Goal: Transaction & Acquisition: Purchase product/service

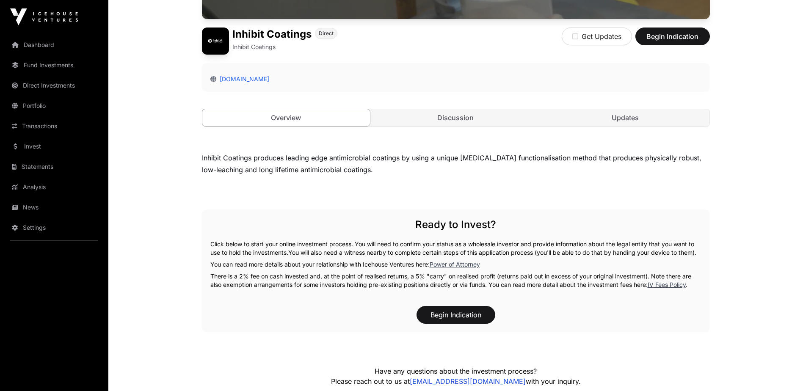
scroll to position [169, 0]
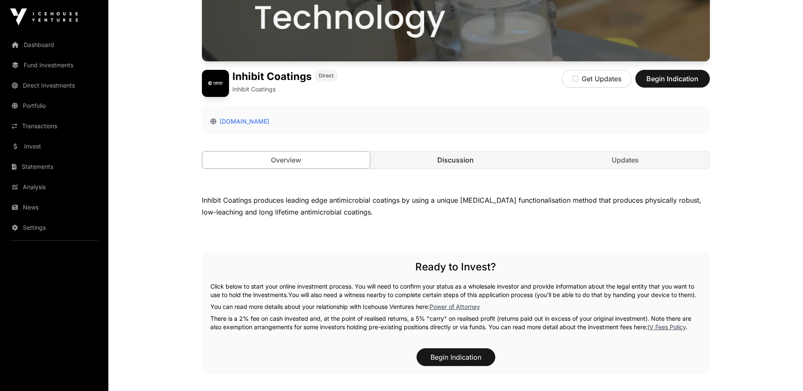
click at [465, 157] on link "Discussion" at bounding box center [456, 160] width 168 height 17
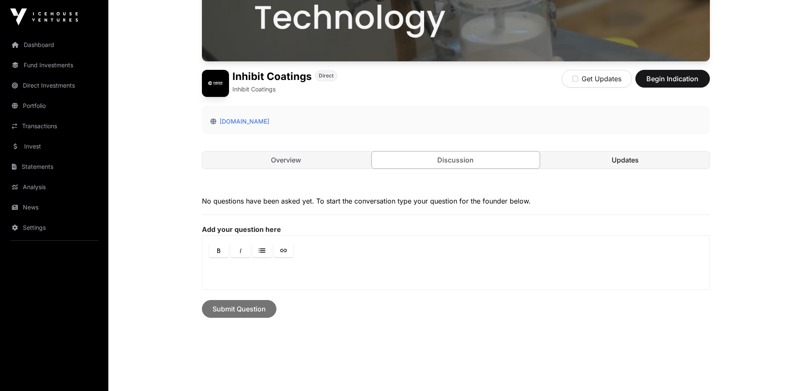
click at [661, 163] on link "Updates" at bounding box center [625, 160] width 168 height 17
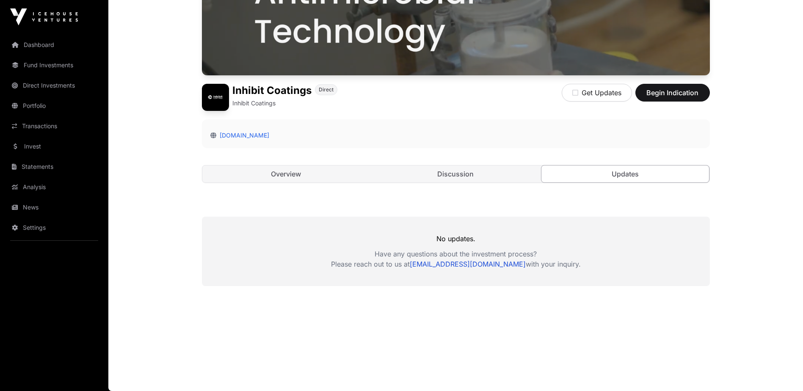
scroll to position [155, 0]
click at [277, 171] on link "Overview" at bounding box center [286, 174] width 168 height 17
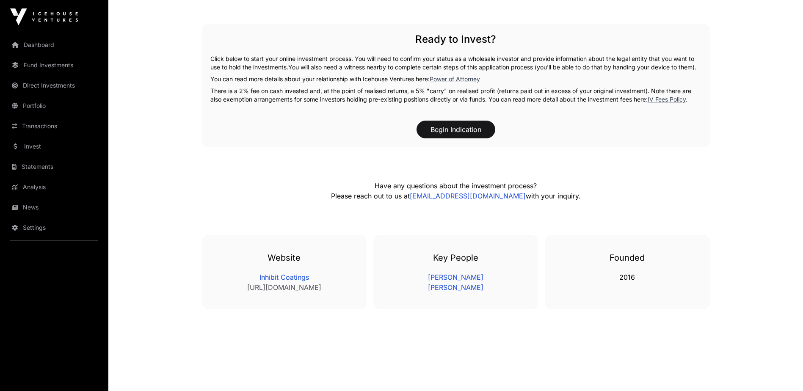
scroll to position [412, 0]
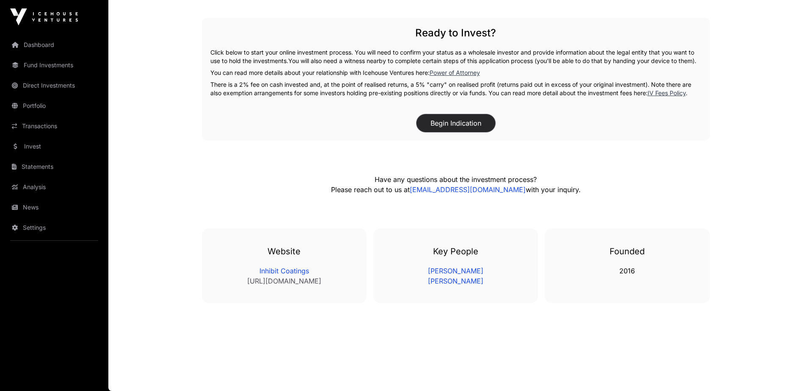
click at [470, 120] on button "Begin Indication" at bounding box center [456, 123] width 79 height 18
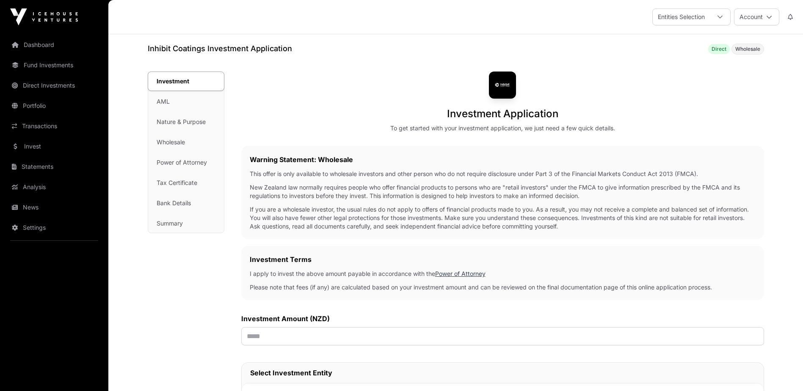
click at [168, 103] on div "Investment AML Nature & Purpose Wholesale Power of Attorney Tax Certificate Ban…" at bounding box center [186, 152] width 76 height 161
click at [717, 16] on icon at bounding box center [719, 17] width 5 height 3
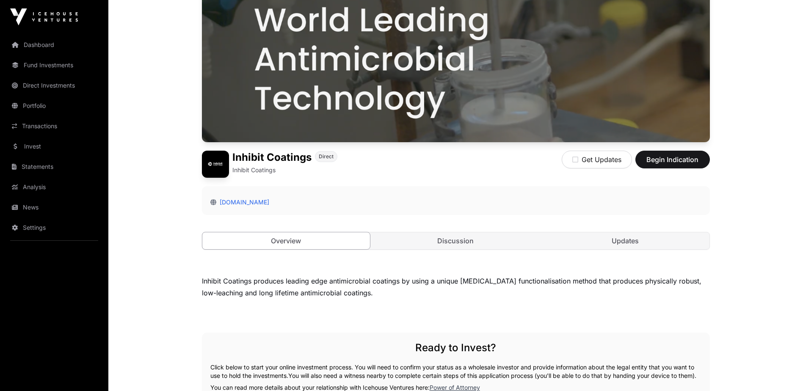
scroll to position [31, 0]
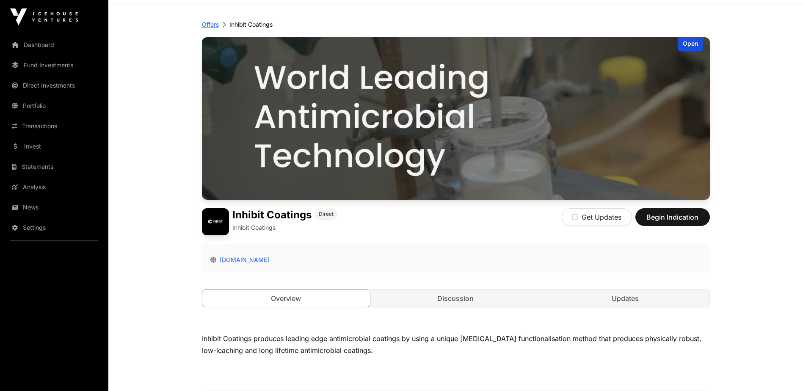
click at [215, 26] on p "Offers" at bounding box center [210, 24] width 17 height 8
